Goal: Entertainment & Leisure: Browse casually

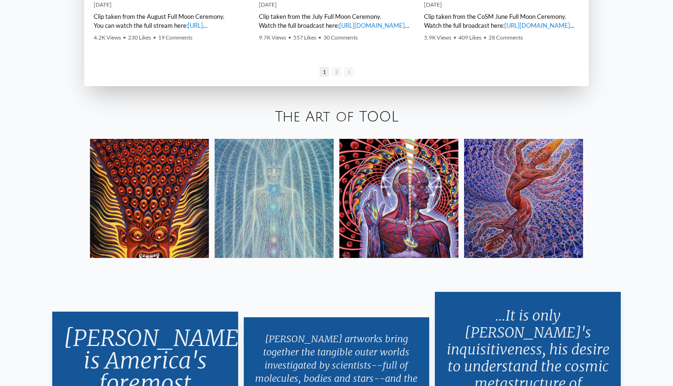
scroll to position [1625, 0]
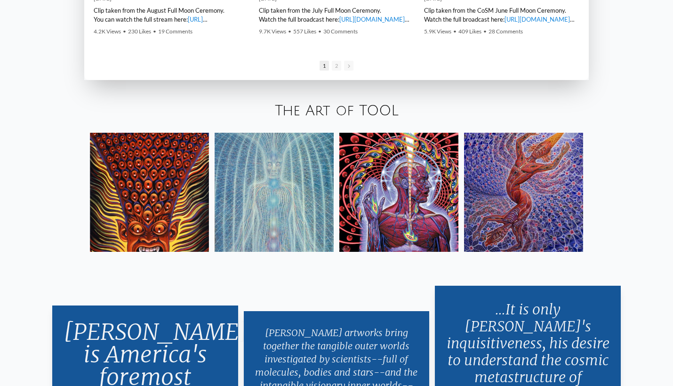
click at [157, 197] on img at bounding box center [149, 192] width 119 height 119
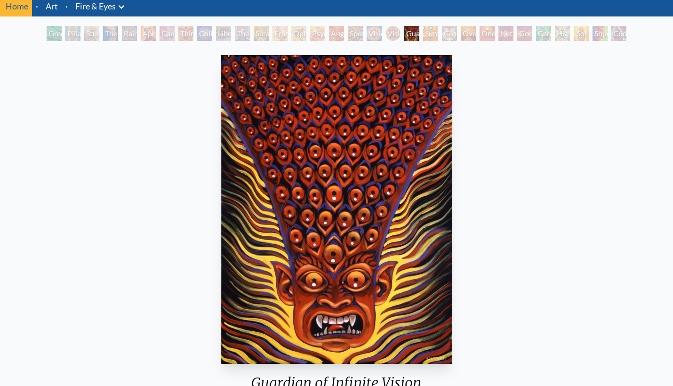
scroll to position [32, 0]
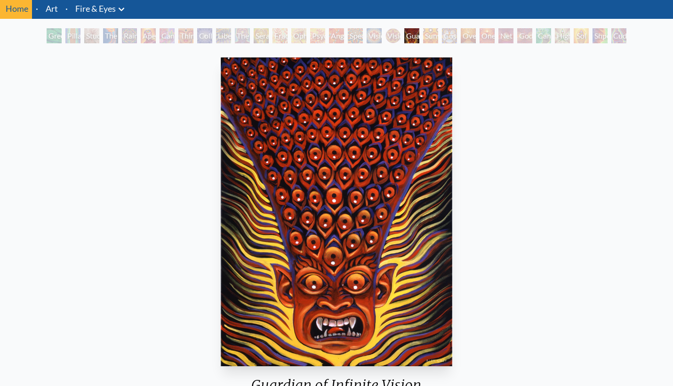
click at [430, 40] on div "Sunyata" at bounding box center [430, 35] width 15 height 15
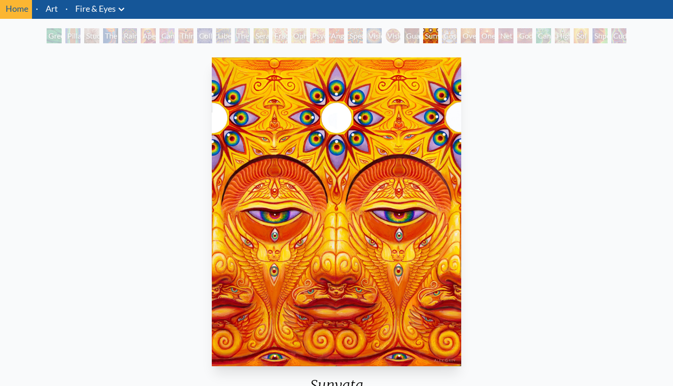
click at [476, 35] on div "Oversoul" at bounding box center [468, 35] width 15 height 15
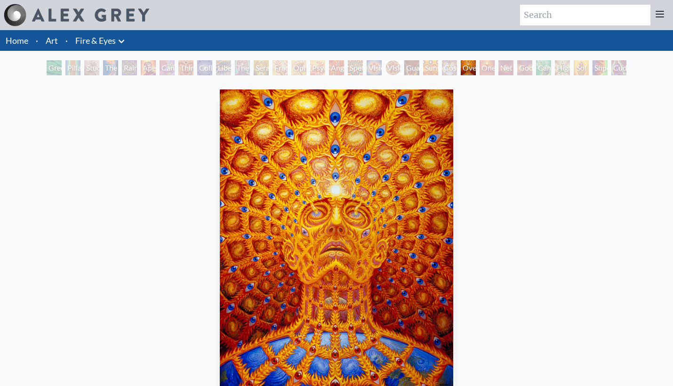
click at [505, 65] on div "Net of Being" at bounding box center [506, 67] width 15 height 15
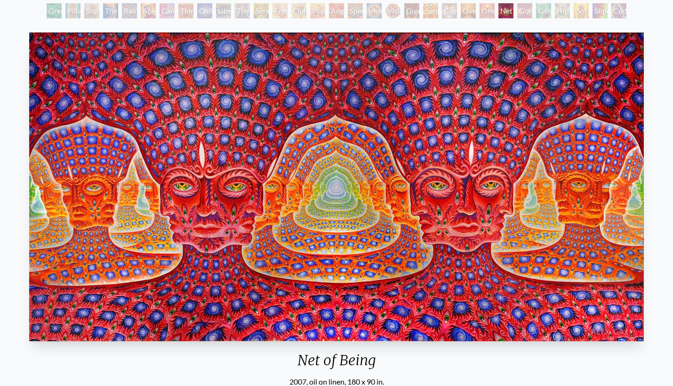
scroll to position [56, 0]
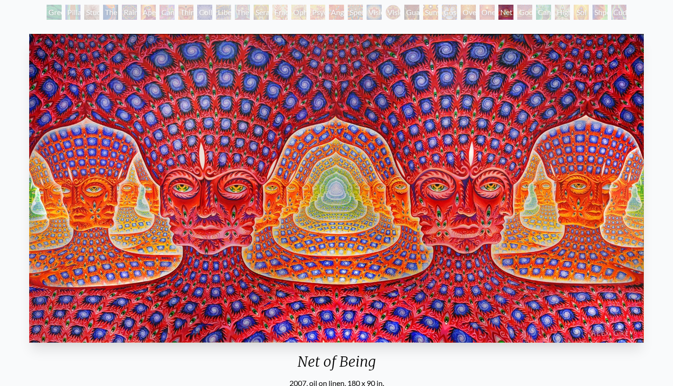
click at [524, 12] on div "Godself" at bounding box center [524, 12] width 15 height 15
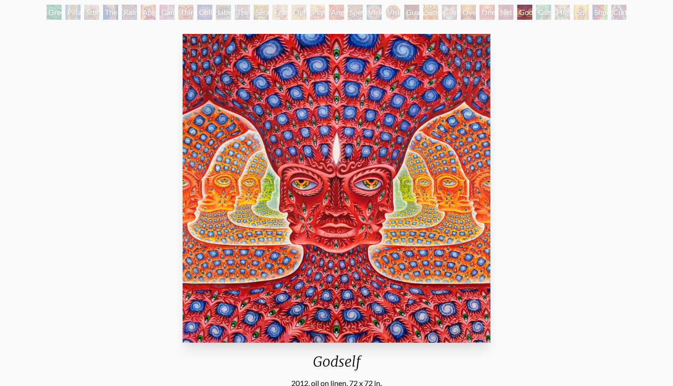
click at [549, 9] on div "Cannafist" at bounding box center [543, 12] width 15 height 15
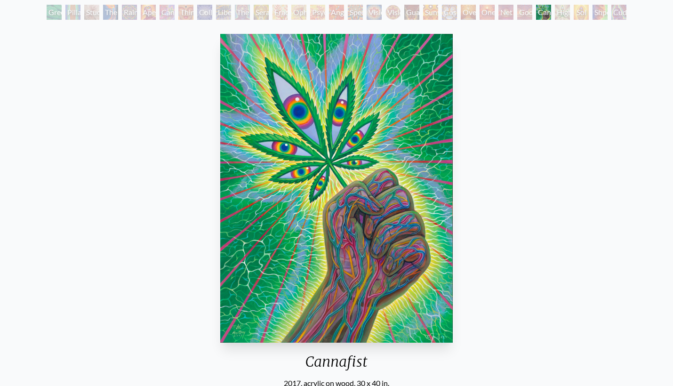
click at [547, 15] on div "Cannafist" at bounding box center [543, 12] width 15 height 15
click at [570, 9] on div "Higher Vision" at bounding box center [562, 12] width 15 height 15
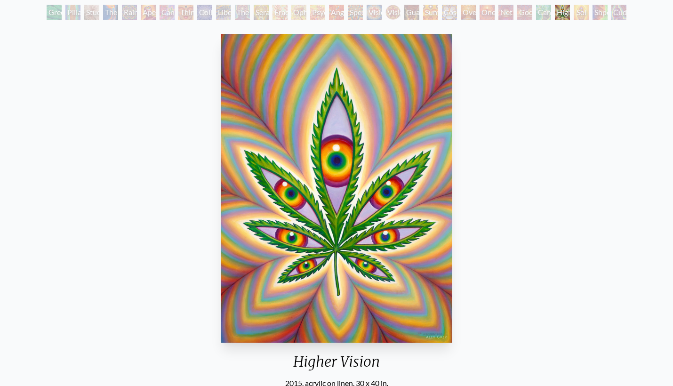
click at [598, 10] on div "Shpongled" at bounding box center [600, 12] width 15 height 15
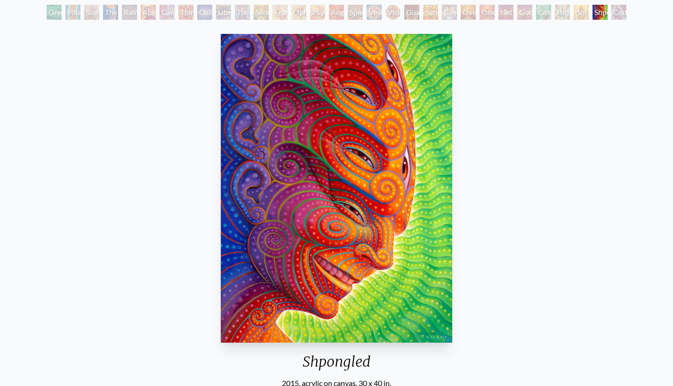
click at [627, 13] on div "Cuddle" at bounding box center [619, 12] width 15 height 15
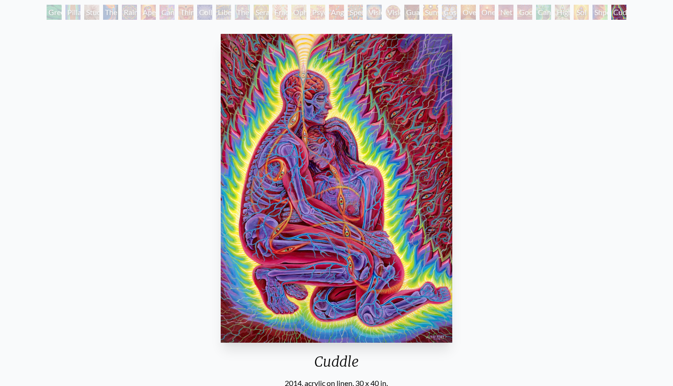
click at [85, 16] on div "Study for the Great Turn" at bounding box center [91, 12] width 15 height 15
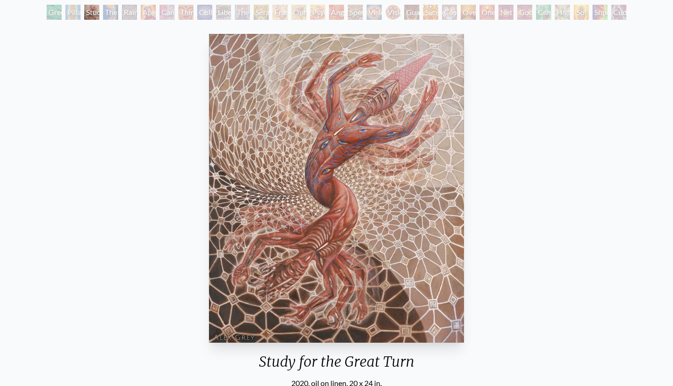
click at [143, 10] on div "Aperture" at bounding box center [148, 12] width 15 height 15
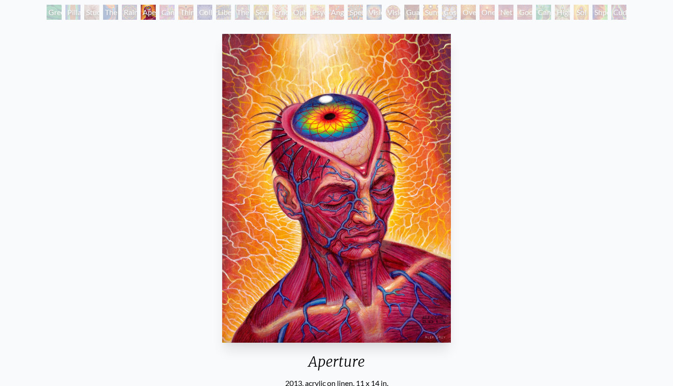
click at [175, 9] on div "Cannabis Sutra" at bounding box center [167, 12] width 15 height 15
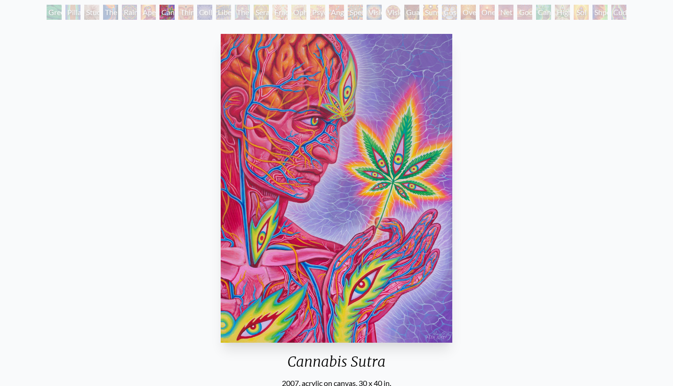
click at [202, 16] on div "Collective Vision" at bounding box center [204, 12] width 15 height 15
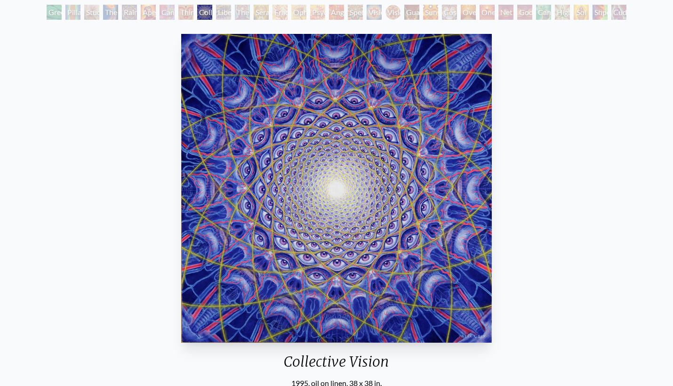
click at [241, 11] on div "The Seer" at bounding box center [242, 12] width 15 height 15
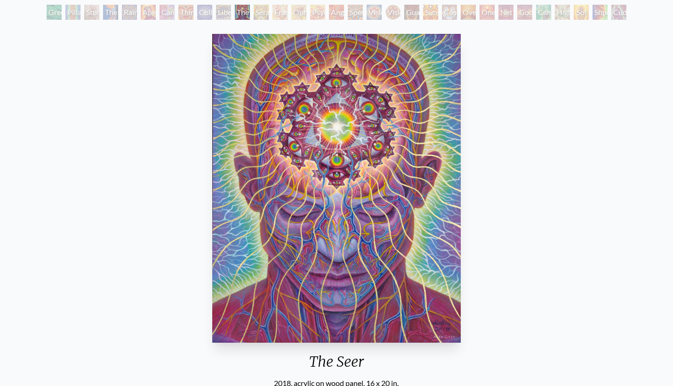
click at [269, 13] on div "Seraphic Transport Docking on the Third Eye" at bounding box center [261, 12] width 15 height 15
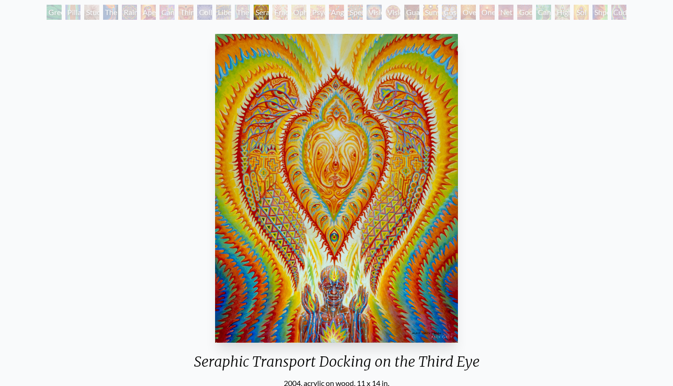
click at [376, 10] on div "Vision Crystal" at bounding box center [374, 12] width 15 height 15
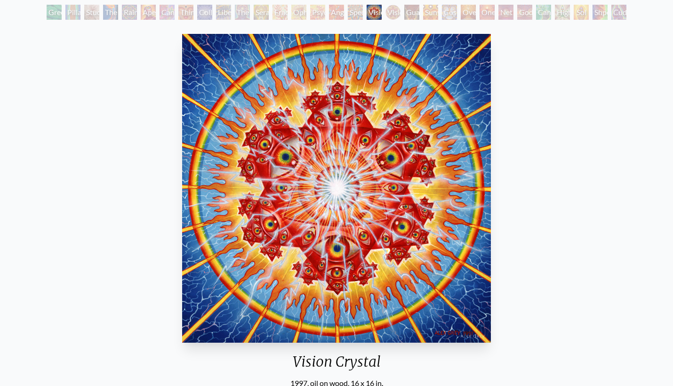
click at [417, 10] on div "Guardian of Infinite Vision" at bounding box center [411, 12] width 15 height 15
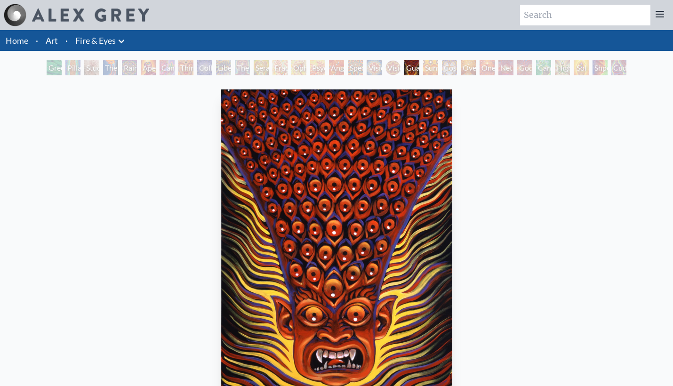
scroll to position [-3, 0]
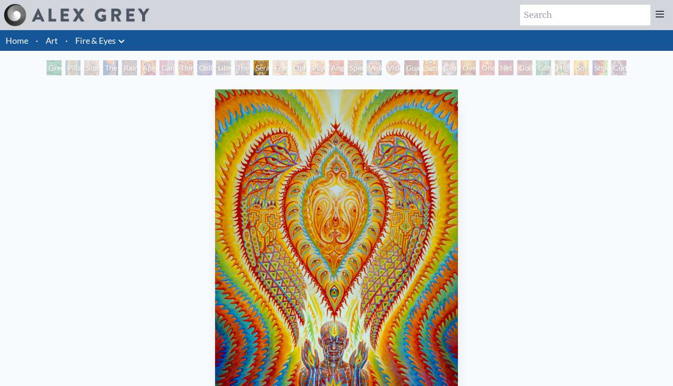
click at [55, 45] on link "Art" at bounding box center [52, 40] width 12 height 13
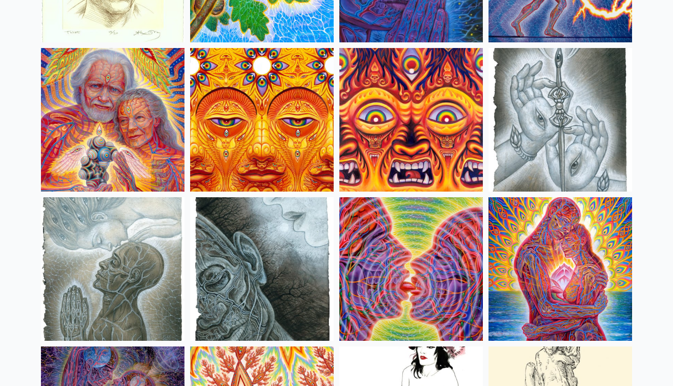
scroll to position [2912, 0]
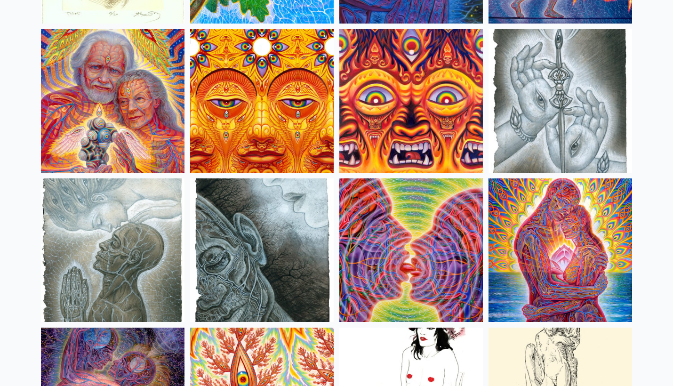
click at [361, 110] on img at bounding box center [412, 101] width 144 height 144
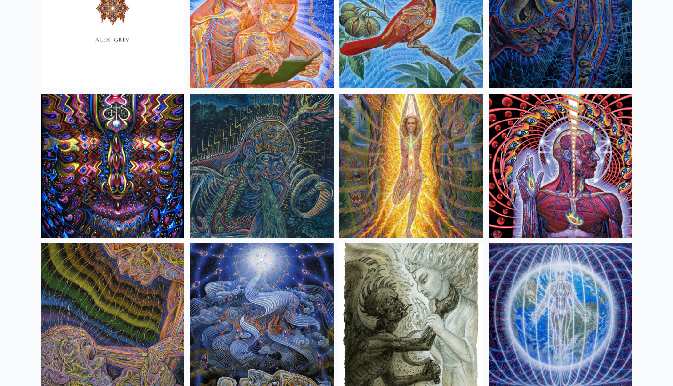
scroll to position [5845, 0]
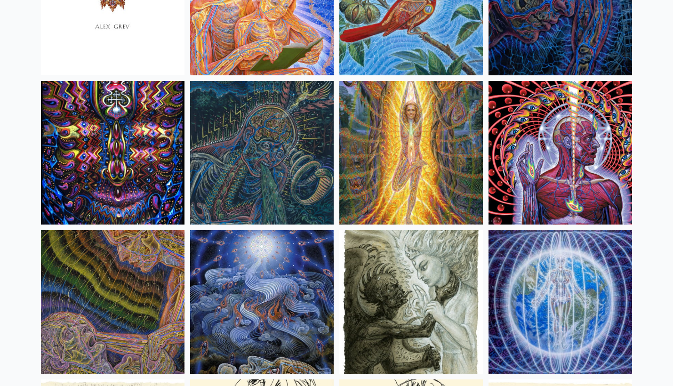
click at [529, 161] on img at bounding box center [561, 153] width 144 height 144
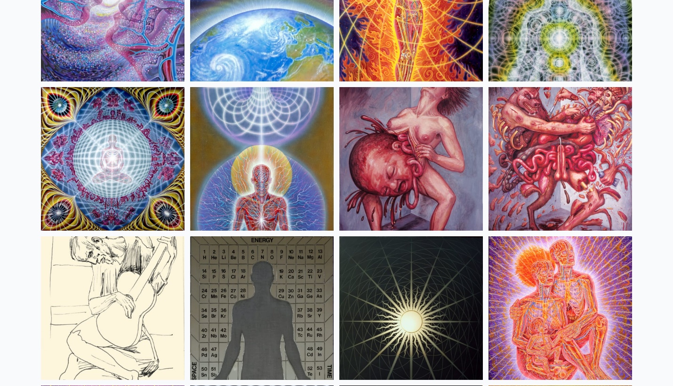
scroll to position [9577, 0]
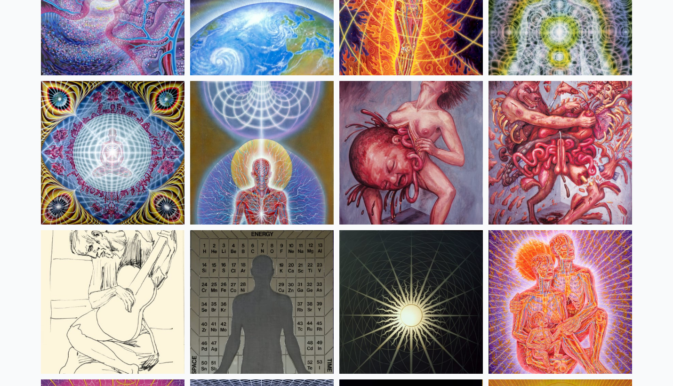
click at [407, 145] on img at bounding box center [412, 153] width 144 height 144
click at [546, 132] on img at bounding box center [561, 153] width 144 height 144
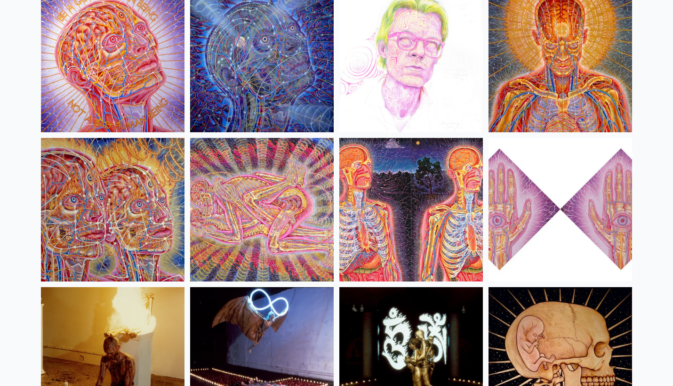
scroll to position [10418, 0]
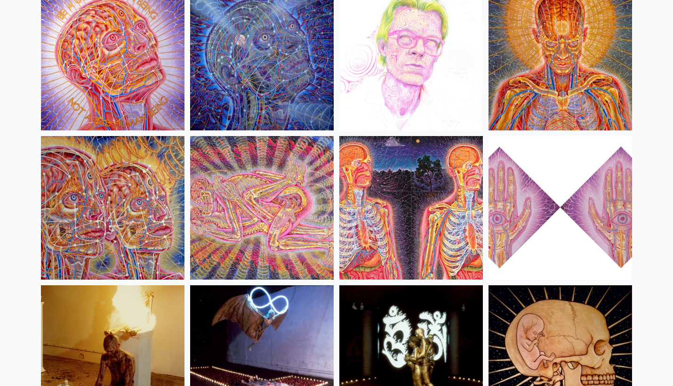
click at [274, 151] on img at bounding box center [262, 208] width 144 height 144
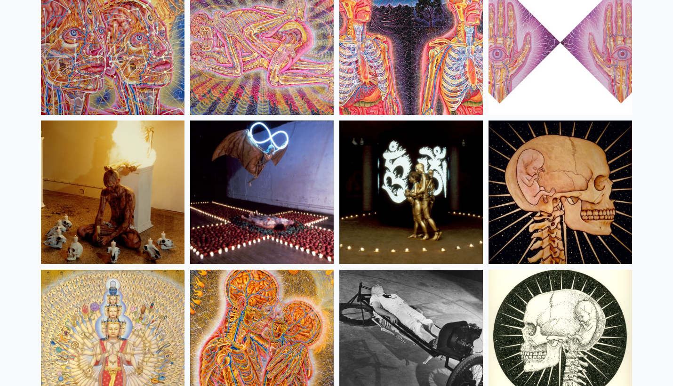
scroll to position [10589, 0]
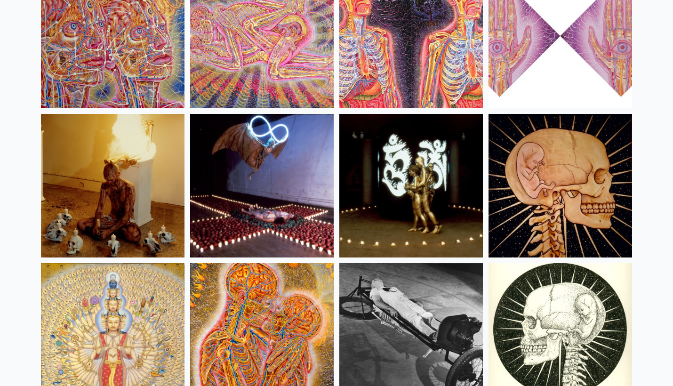
click at [149, 180] on img at bounding box center [113, 186] width 144 height 144
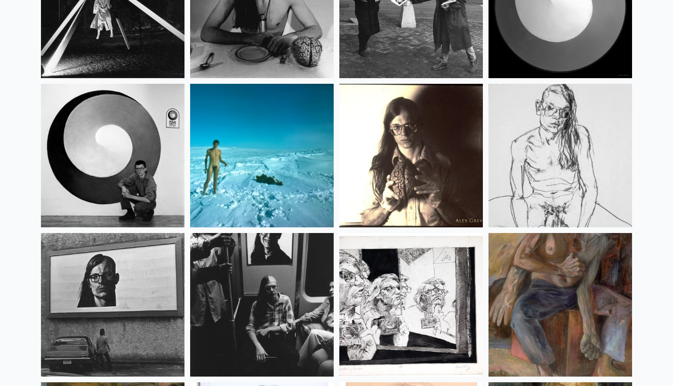
scroll to position [12118, 0]
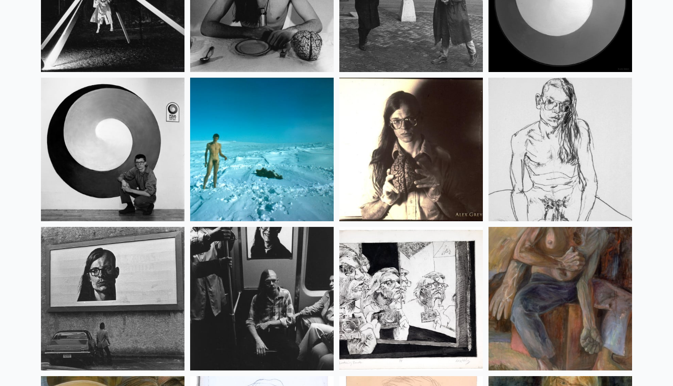
click at [516, 144] on img at bounding box center [561, 150] width 144 height 144
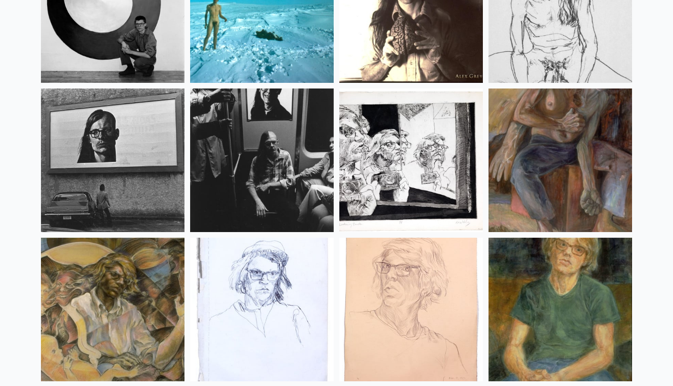
scroll to position [12254, 0]
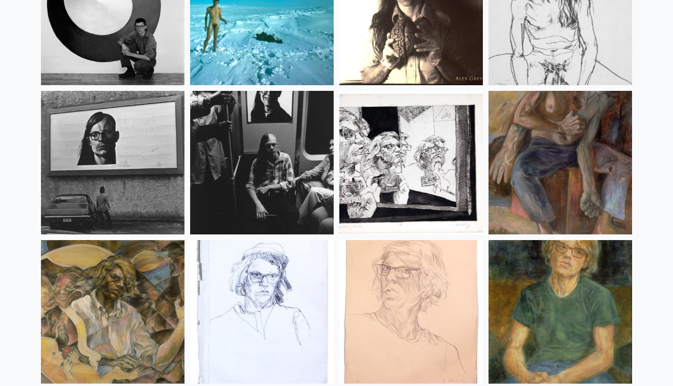
click at [256, 155] on img at bounding box center [262, 163] width 144 height 144
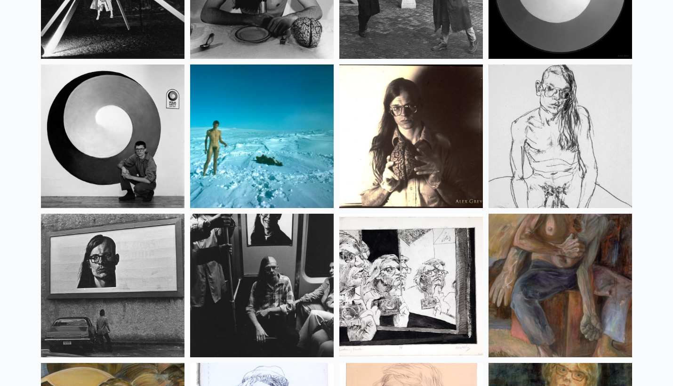
scroll to position [12087, 0]
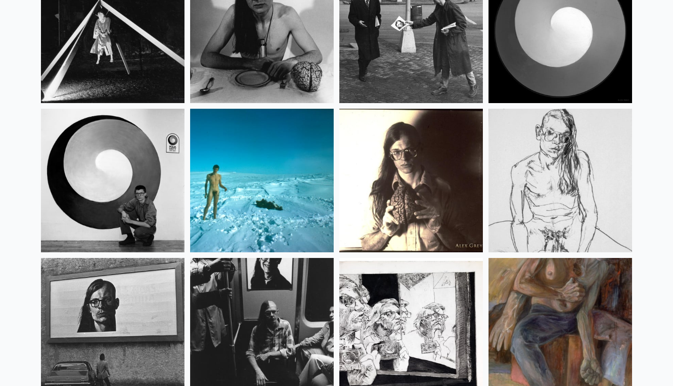
click at [246, 154] on img at bounding box center [262, 181] width 144 height 144
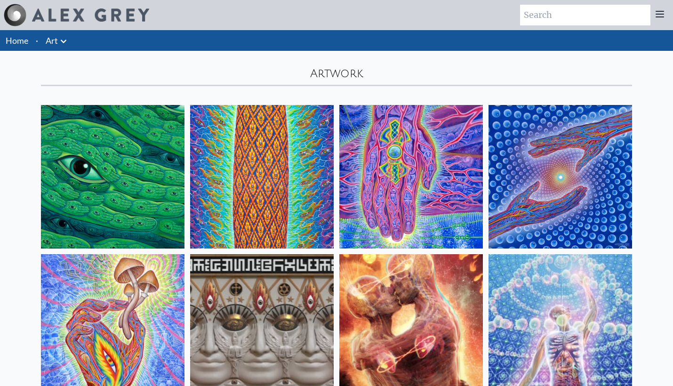
scroll to position [0, 0]
click at [55, 42] on link "Art" at bounding box center [52, 40] width 12 height 13
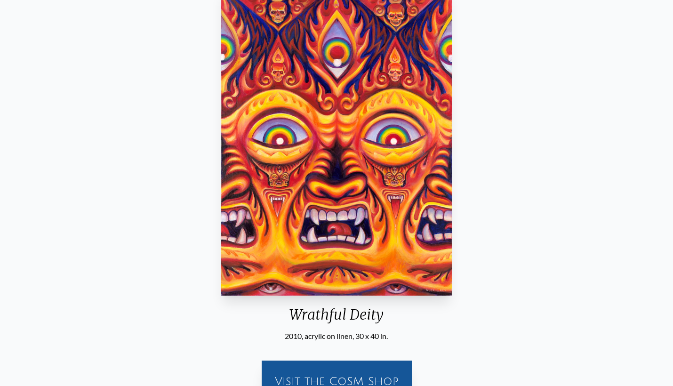
scroll to position [103, 0]
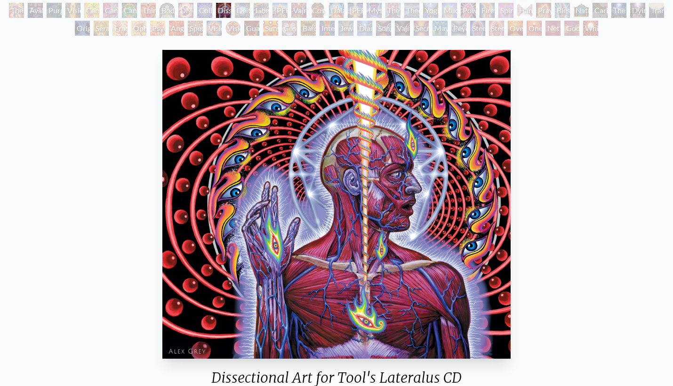
scroll to position [93, 0]
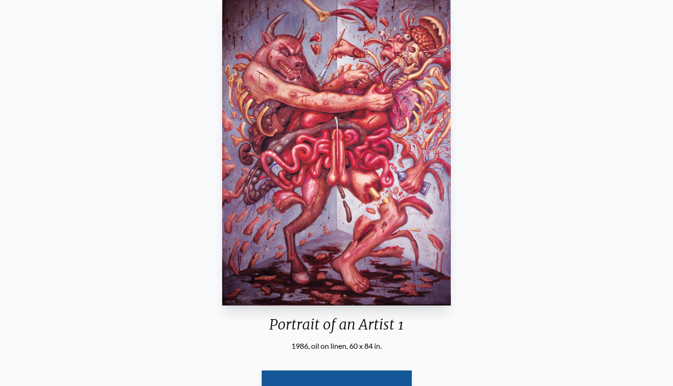
scroll to position [93, 0]
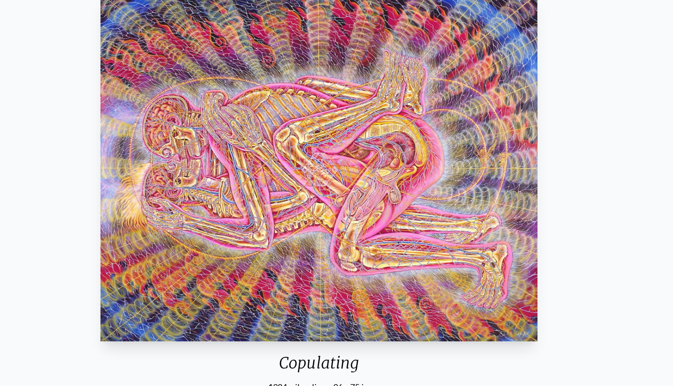
scroll to position [129, 0]
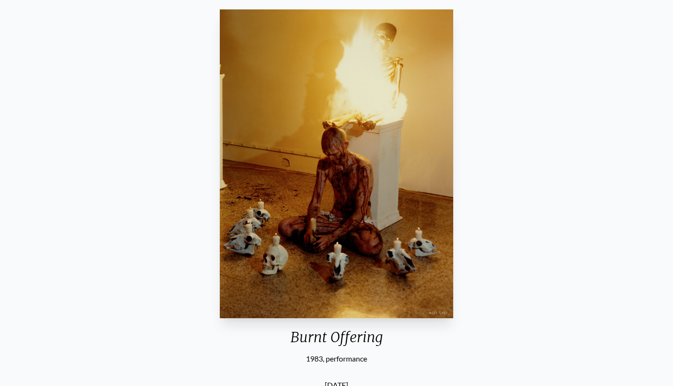
scroll to position [79, 0]
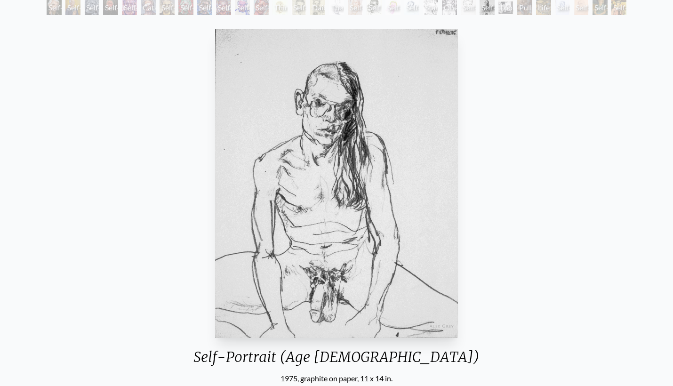
scroll to position [62, 0]
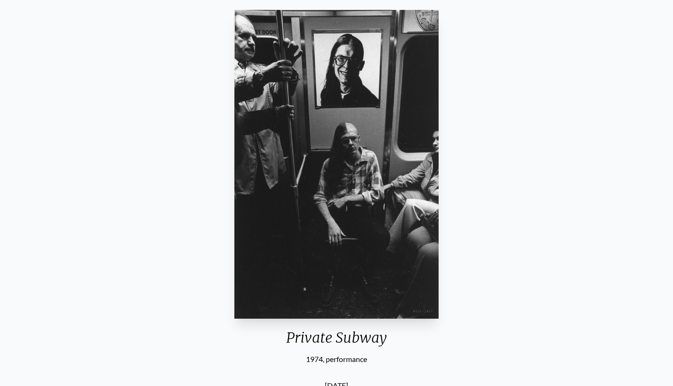
scroll to position [65, 0]
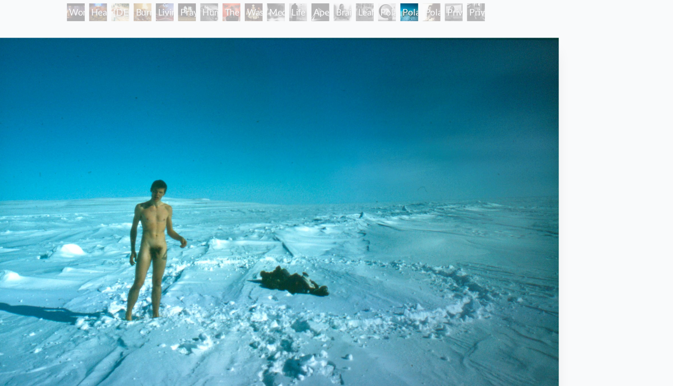
scroll to position [20, 0]
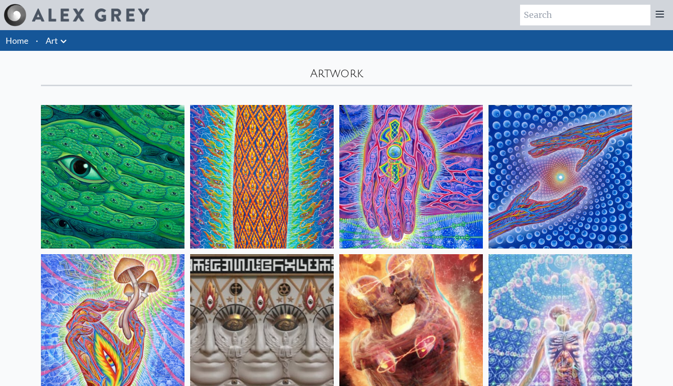
click at [21, 41] on link "Home" at bounding box center [17, 40] width 23 height 10
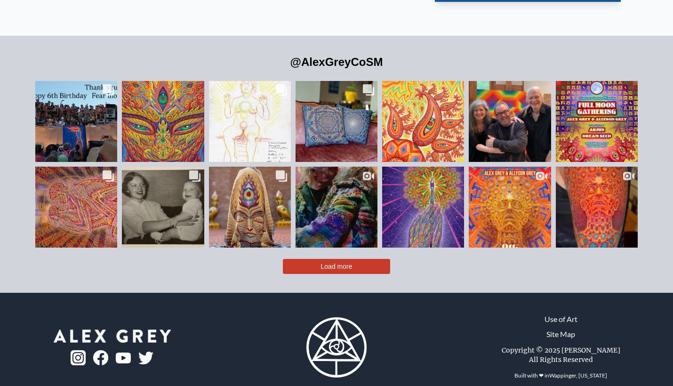
scroll to position [2110, 0]
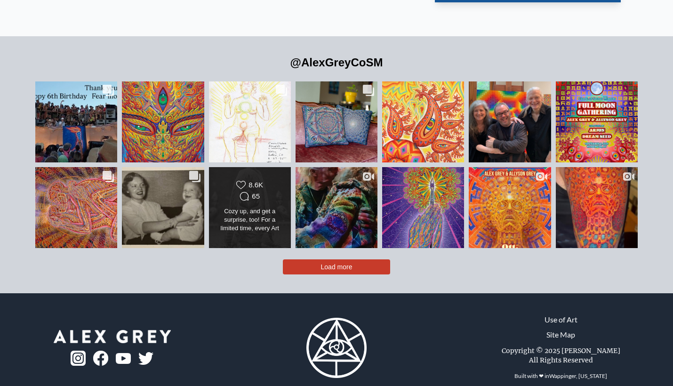
click at [251, 181] on div "8.6K" at bounding box center [256, 185] width 15 height 8
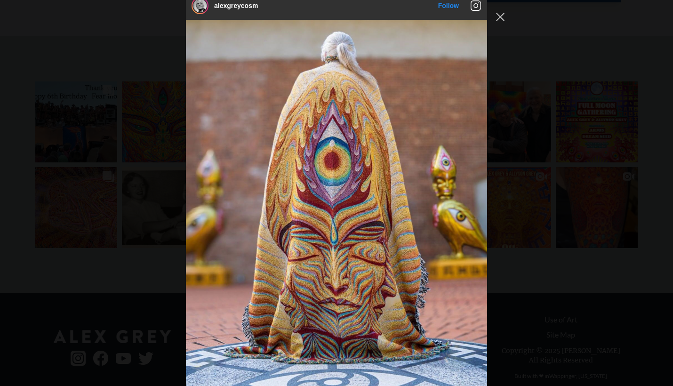
click at [142, 270] on div "alexgreycosm Follow" at bounding box center [336, 193] width 673 height 386
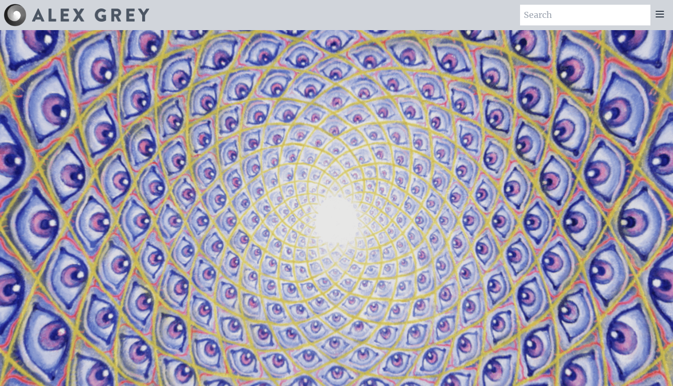
scroll to position [0, 0]
click at [660, 15] on icon at bounding box center [660, 14] width 8 height 6
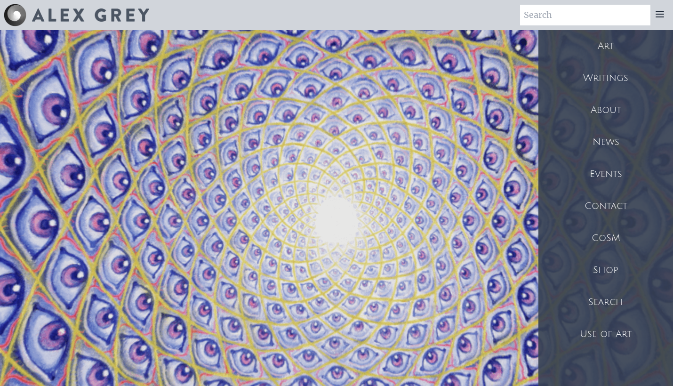
click at [608, 259] on div "Shop" at bounding box center [606, 270] width 135 height 32
